Goal: Task Accomplishment & Management: Complete application form

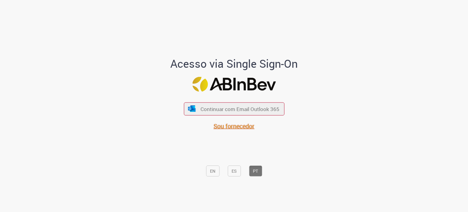
click at [244, 128] on font "Sou fornecedor" at bounding box center [233, 125] width 41 height 8
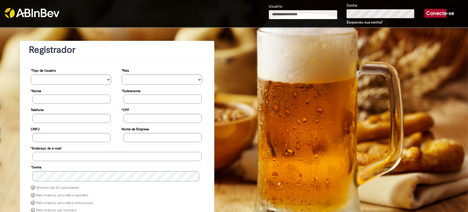
type input "**********"
click at [433, 15] on font "Conecte-se" at bounding box center [440, 13] width 28 height 6
